Goal: Information Seeking & Learning: Learn about a topic

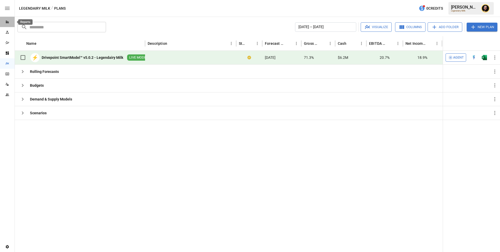
click at [8, 23] on icon "Reports" at bounding box center [7, 22] width 3 height 3
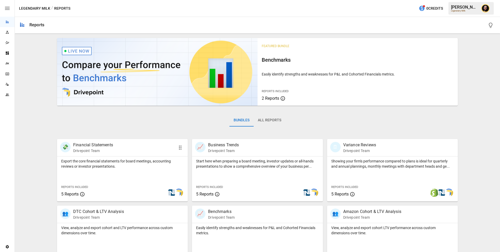
scroll to position [85, 0]
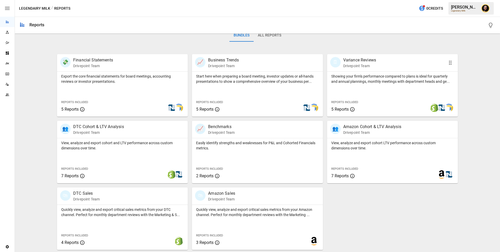
click at [355, 87] on div "Showing your firm's performance compared to plans is ideal for quarterly and an…" at bounding box center [392, 94] width 131 height 45
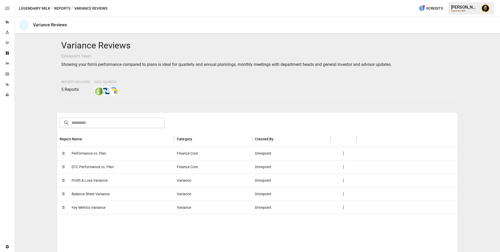
click at [107, 154] on div "🗓 Performance vs. Plan" at bounding box center [115, 154] width 117 height 14
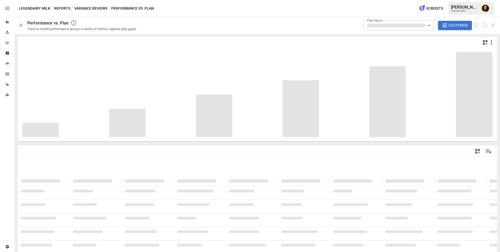
type input "**********"
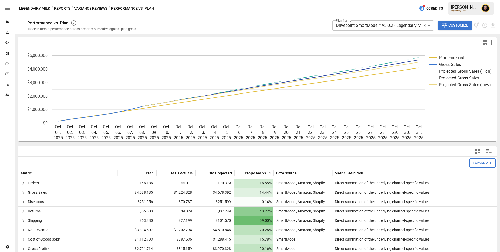
click at [488, 42] on icon "button" at bounding box center [491, 42] width 6 height 6
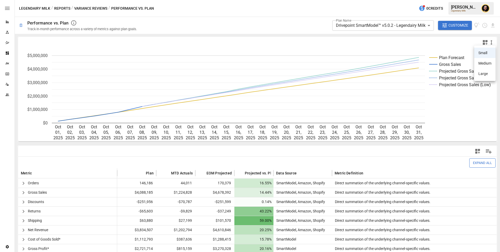
click at [459, 45] on div at bounding box center [250, 126] width 500 height 252
click at [484, 44] on icon "button" at bounding box center [485, 42] width 5 height 5
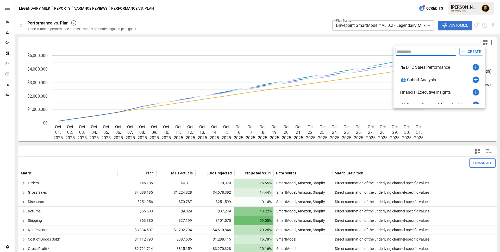
scroll to position [8, 0]
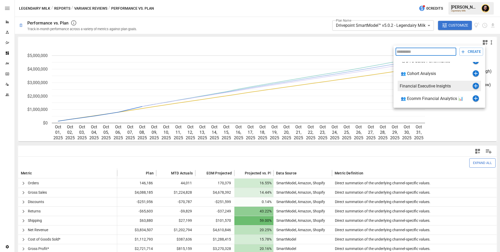
click at [475, 86] on icon "button" at bounding box center [475, 86] width 6 height 6
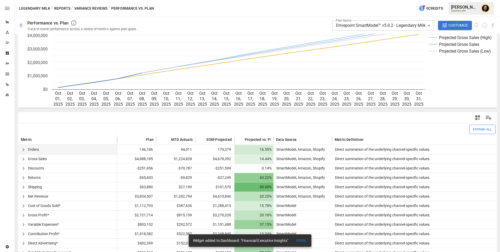
scroll to position [68, 0]
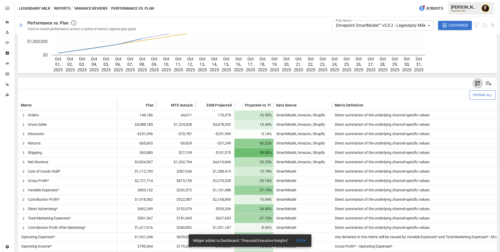
click at [478, 81] on icon "button" at bounding box center [477, 83] width 5 height 5
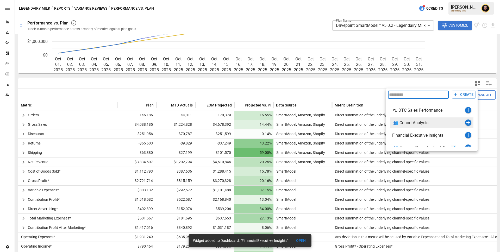
scroll to position [8, 0]
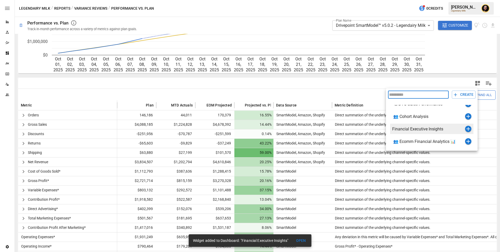
click at [466, 129] on icon "button" at bounding box center [468, 129] width 6 height 6
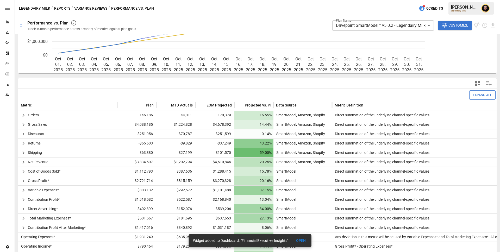
click at [63, 10] on button "Reports" at bounding box center [62, 8] width 16 height 7
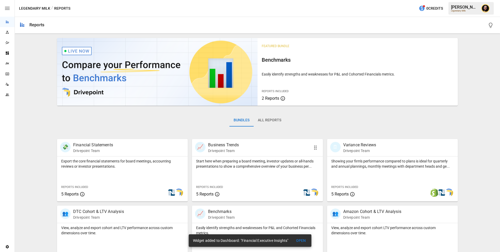
click at [239, 163] on p "Start here when preparing a board meeting, investor updates or all-hands presen…" at bounding box center [257, 163] width 122 height 10
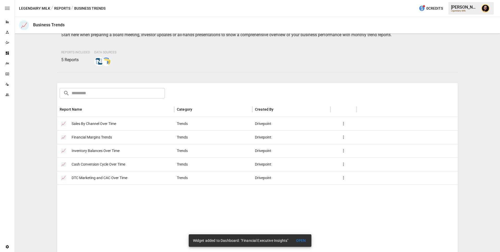
scroll to position [36, 0]
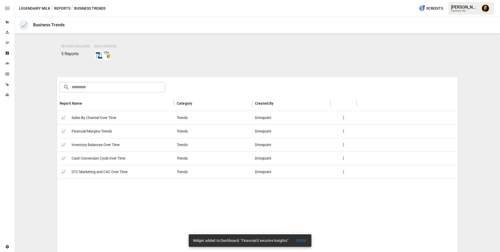
click at [113, 131] on div "📈 Financial Margins Trends" at bounding box center [115, 131] width 117 height 14
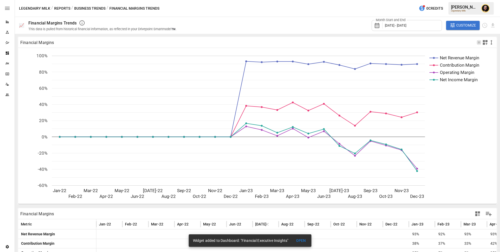
click at [395, 26] on span "[DATE] - [DATE]" at bounding box center [395, 25] width 21 height 4
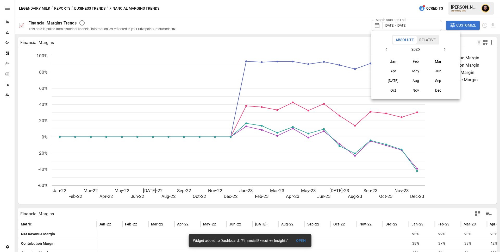
click at [382, 49] on button "button" at bounding box center [386, 49] width 9 height 9
click at [392, 59] on button "Jan" at bounding box center [393, 61] width 22 height 9
click at [447, 48] on button "button" at bounding box center [444, 49] width 9 height 9
click at [431, 70] on button "Jun" at bounding box center [438, 70] width 22 height 9
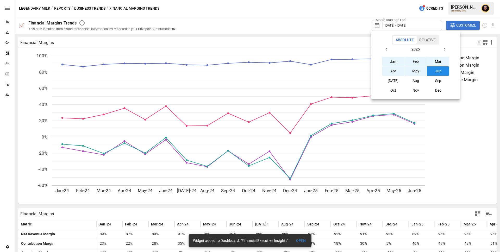
click at [329, 36] on div at bounding box center [250, 126] width 500 height 252
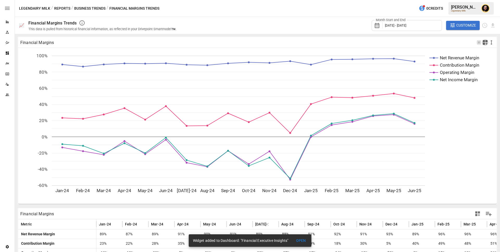
click at [485, 43] on icon "button" at bounding box center [485, 42] width 6 height 6
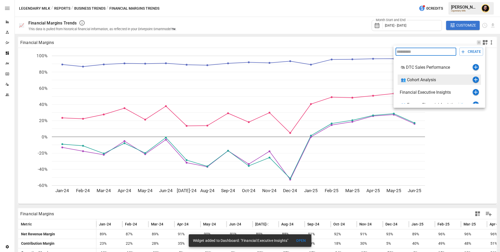
scroll to position [8, 0]
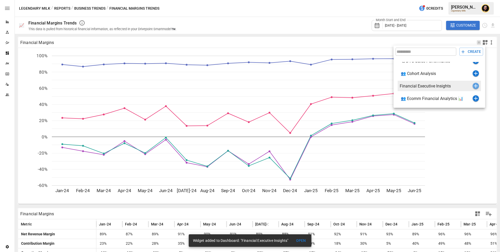
click at [474, 85] on icon "button" at bounding box center [476, 86] width 4 height 4
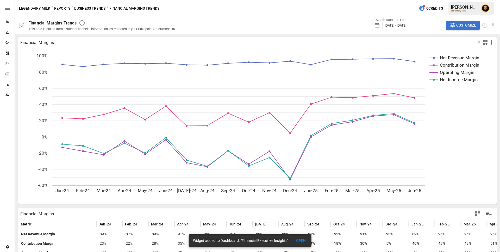
click at [86, 8] on button "Business Trends" at bounding box center [89, 8] width 31 height 7
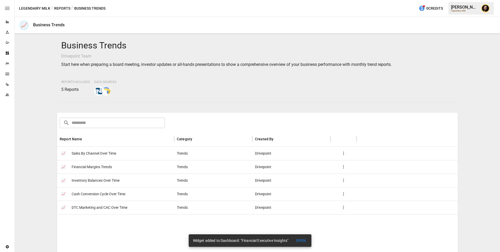
scroll to position [41, 0]
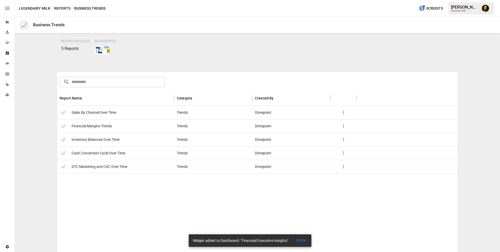
click at [133, 168] on div "📈 DTC Marketing and CAC Over Time" at bounding box center [115, 167] width 117 height 14
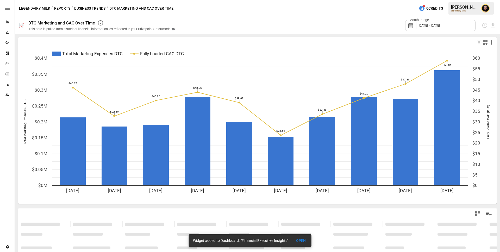
click at [486, 44] on icon "button" at bounding box center [485, 42] width 5 height 5
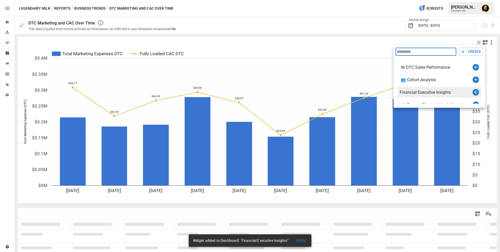
scroll to position [8, 0]
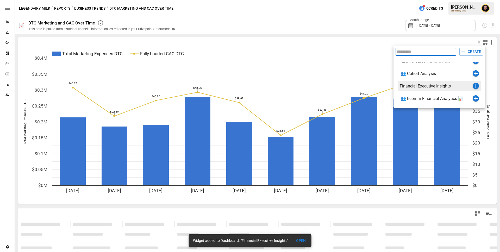
click at [474, 85] on icon "button" at bounding box center [476, 86] width 4 height 4
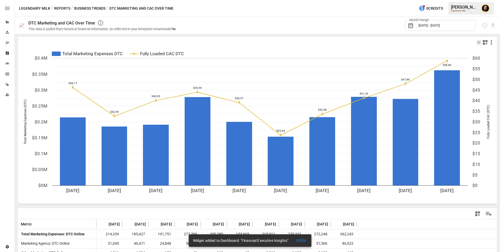
click at [88, 10] on button "Business Trends" at bounding box center [89, 8] width 31 height 7
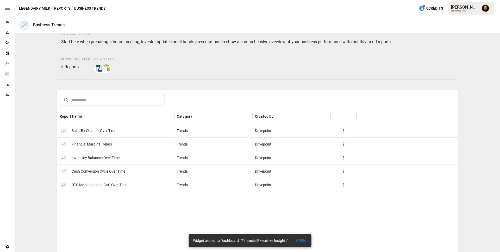
scroll to position [30, 0]
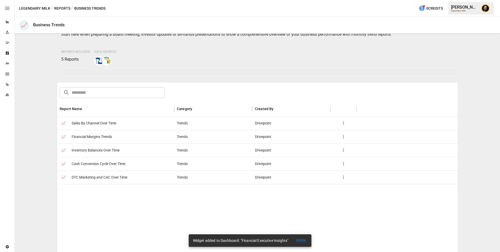
click at [142, 153] on div "📈 Inventory Balances Over Time" at bounding box center [115, 150] width 117 height 14
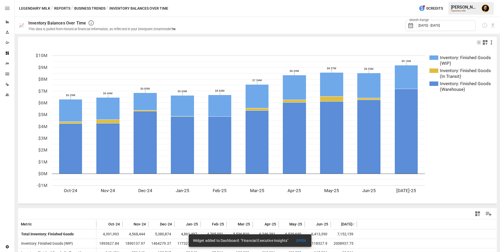
click at [484, 45] on icon "button" at bounding box center [485, 42] width 5 height 5
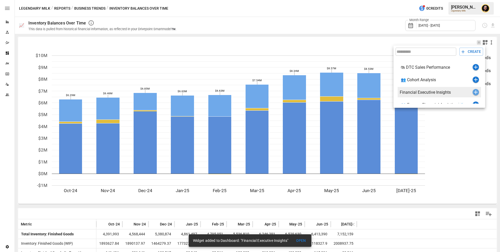
click at [475, 92] on icon "button" at bounding box center [475, 92] width 6 height 6
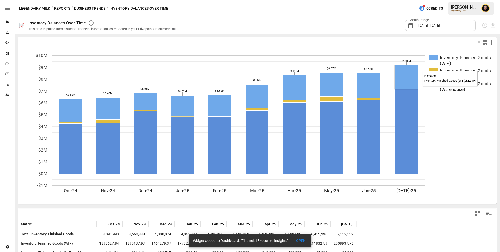
click at [60, 6] on button "Reports" at bounding box center [62, 8] width 16 height 7
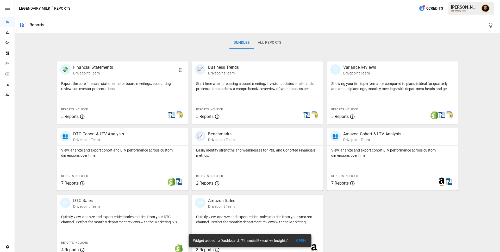
scroll to position [85, 0]
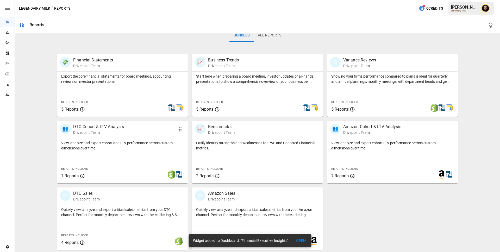
click at [154, 154] on div "View, analyze and export cohort and LTV performance across custom dimensions ov…" at bounding box center [122, 160] width 131 height 45
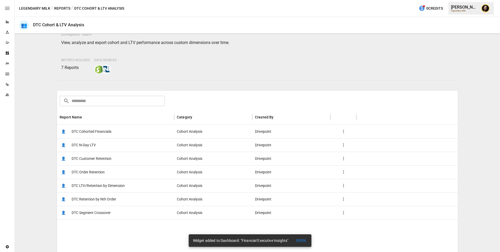
scroll to position [68, 0]
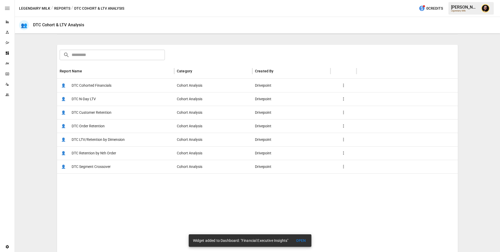
click at [123, 140] on span "DTC LTV/Retention by Dimension" at bounding box center [98, 139] width 53 height 13
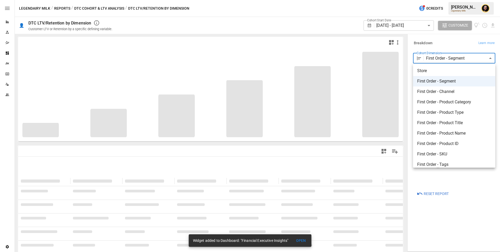
click at [434, 0] on body "**********" at bounding box center [250, 0] width 500 height 0
click at [433, 119] on li "First Order - Product Title" at bounding box center [454, 123] width 82 height 10
type input "**********"
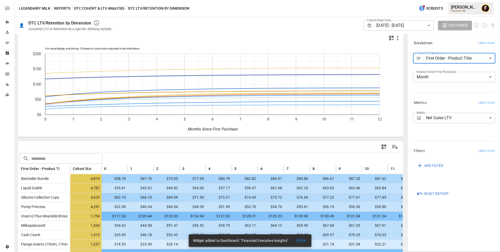
scroll to position [130, 0]
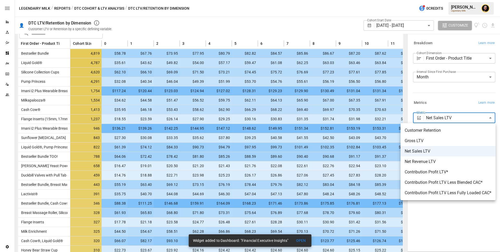
click at [453, 0] on body "Reports Experiments Dazzler Studio Dashboards Plans SmartModel ™ Data Sources T…" at bounding box center [250, 0] width 500 height 0
click at [439, 181] on span "Contribution Profit LTV Less Blended CAC*" at bounding box center [447, 182] width 87 height 6
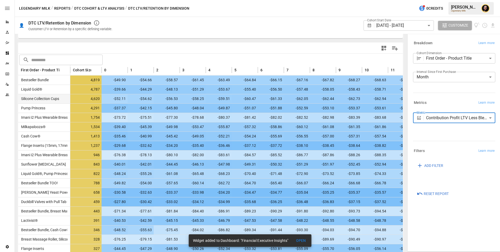
scroll to position [80, 0]
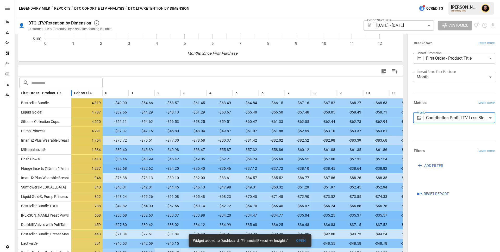
drag, startPoint x: 69, startPoint y: 92, endPoint x: 145, endPoint y: 95, distance: 76.0
click at [73, 95] on div at bounding box center [71, 93] width 3 height 10
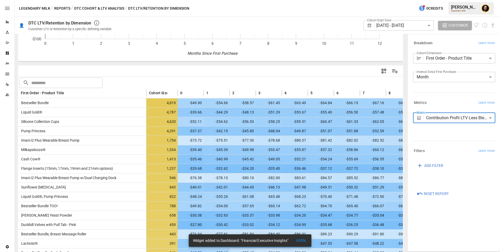
click at [441, 0] on body "Reports Experiments Dazzler Studio Dashboards Plans SmartModel ™ Data Sources T…" at bounding box center [250, 0] width 500 height 0
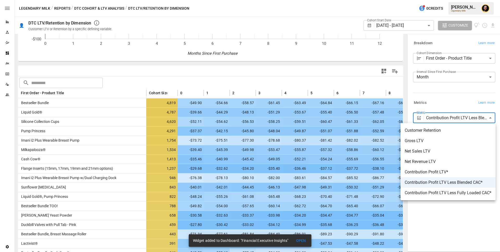
click at [427, 172] on span "Contribution Profit LTV*" at bounding box center [447, 172] width 87 height 6
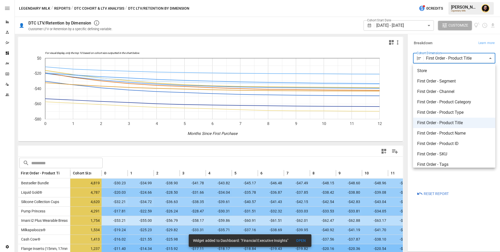
click at [458, 0] on body "Reports Experiments Dazzler Studio Dashboards Plans SmartModel ™ Data Sources T…" at bounding box center [250, 0] width 500 height 0
click at [225, 158] on div at bounding box center [250, 126] width 500 height 252
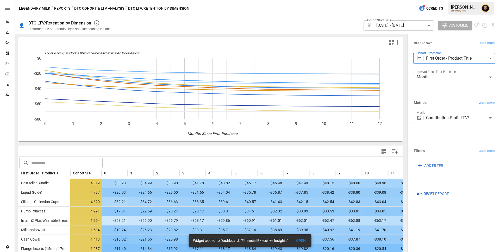
scroll to position [137, 0]
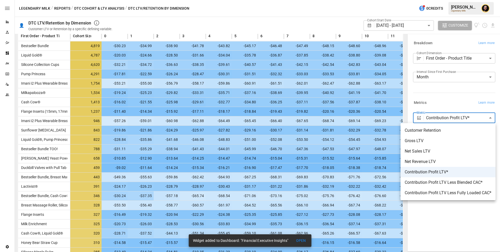
click at [448, 0] on body "Reports Experiments Dazzler Studio Dashboards Plans SmartModel ™ Data Sources T…" at bounding box center [250, 0] width 500 height 0
click at [424, 155] on li "Net Sales LTV" at bounding box center [447, 151] width 95 height 10
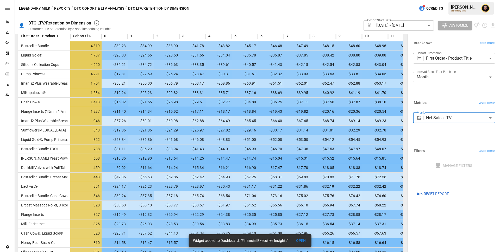
type input "**********"
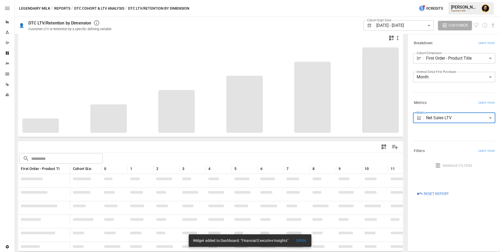
scroll to position [4, 0]
